Goal: Browse casually: Explore the website without a specific task or goal

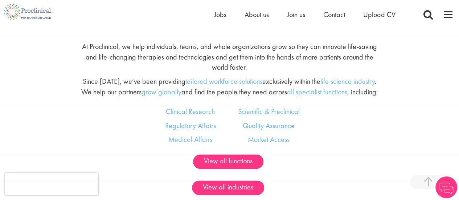
scroll to position [362, 0]
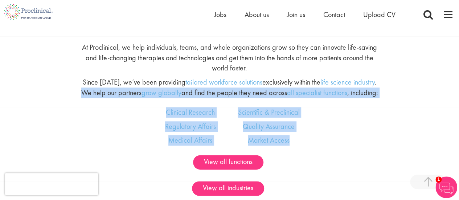
drag, startPoint x: 339, startPoint y: 142, endPoint x: 68, endPoint y: 96, distance: 274.7
click at [68, 96] on div "At Proclinical, we help individuals, teams, and whole organizations grow so the…" at bounding box center [230, 71] width 470 height 71
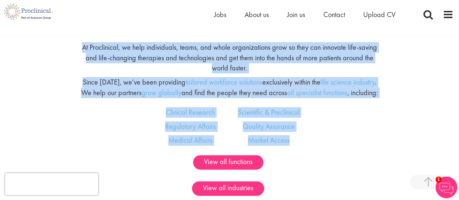
drag, startPoint x: 59, startPoint y: 38, endPoint x: 335, endPoint y: 144, distance: 296.4
click at [335, 144] on div "Clinical Research Regulatory Affairs Medical Affairs Scientific & Preclinical Q…" at bounding box center [230, 131] width 470 height 48
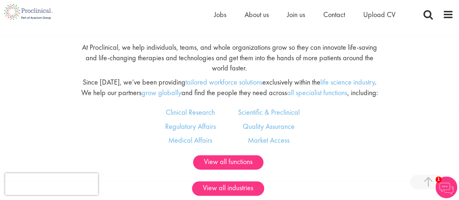
drag, startPoint x: 157, startPoint y: 80, endPoint x: 403, endPoint y: 95, distance: 246.6
click at [403, 95] on div "At Proclinical, we help individuals, teams, and whole organizations grow so the…" at bounding box center [230, 71] width 470 height 71
drag, startPoint x: 258, startPoint y: 72, endPoint x: 94, endPoint y: 41, distance: 167.0
click at [94, 41] on div "At Proclinical, we help individuals, teams, and whole organizations grow so the…" at bounding box center [230, 71] width 470 height 71
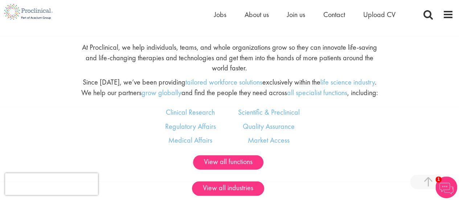
click at [94, 41] on div "At Proclinical, we help individuals, teams, and whole organizations grow so the…" at bounding box center [230, 71] width 470 height 71
drag, startPoint x: 138, startPoint y: 42, endPoint x: 391, endPoint y: 95, distance: 258.9
click at [391, 95] on div "At Proclinical, we help individuals, teams, and whole organizations grow so the…" at bounding box center [230, 71] width 470 height 71
drag, startPoint x: 398, startPoint y: 97, endPoint x: 71, endPoint y: 39, distance: 332.2
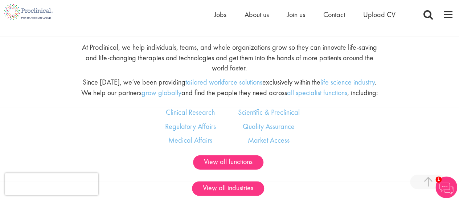
click at [71, 39] on div "At Proclinical, we help individuals, teams, and whole organizations grow so the…" at bounding box center [230, 71] width 470 height 71
drag, startPoint x: 70, startPoint y: 38, endPoint x: 429, endPoint y: 99, distance: 363.8
click at [429, 99] on div "At Proclinical, we help individuals, teams, and whole organizations grow so the…" at bounding box center [230, 71] width 470 height 71
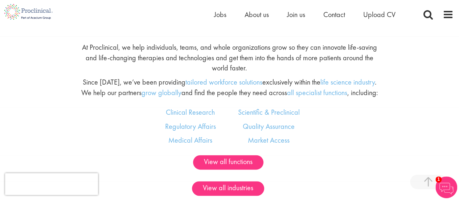
drag, startPoint x: 408, startPoint y: 95, endPoint x: 33, endPoint y: 42, distance: 378.9
click at [33, 42] on div "At Proclinical, we help individuals, teams, and whole organizations grow so the…" at bounding box center [230, 71] width 470 height 71
click at [33, 42] on div at bounding box center [34, 42] width 78 height 0
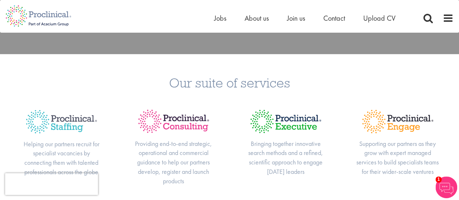
scroll to position [327, 0]
